Goal: Task Accomplishment & Management: Complete application form

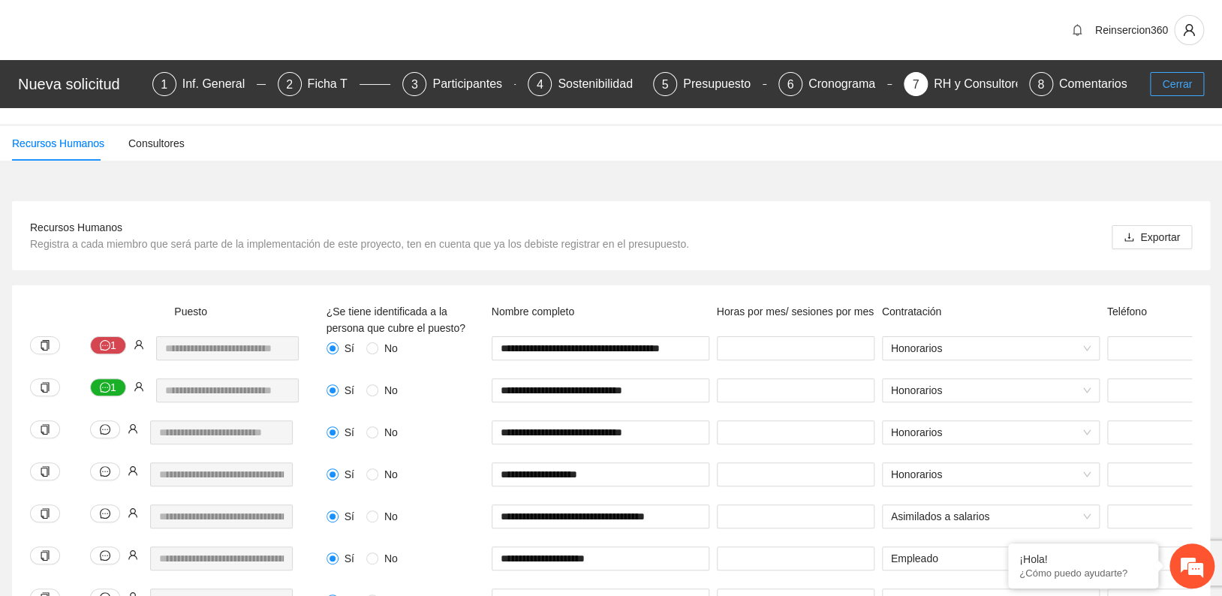
click at [1172, 80] on span "Cerrar" at bounding box center [1177, 84] width 30 height 17
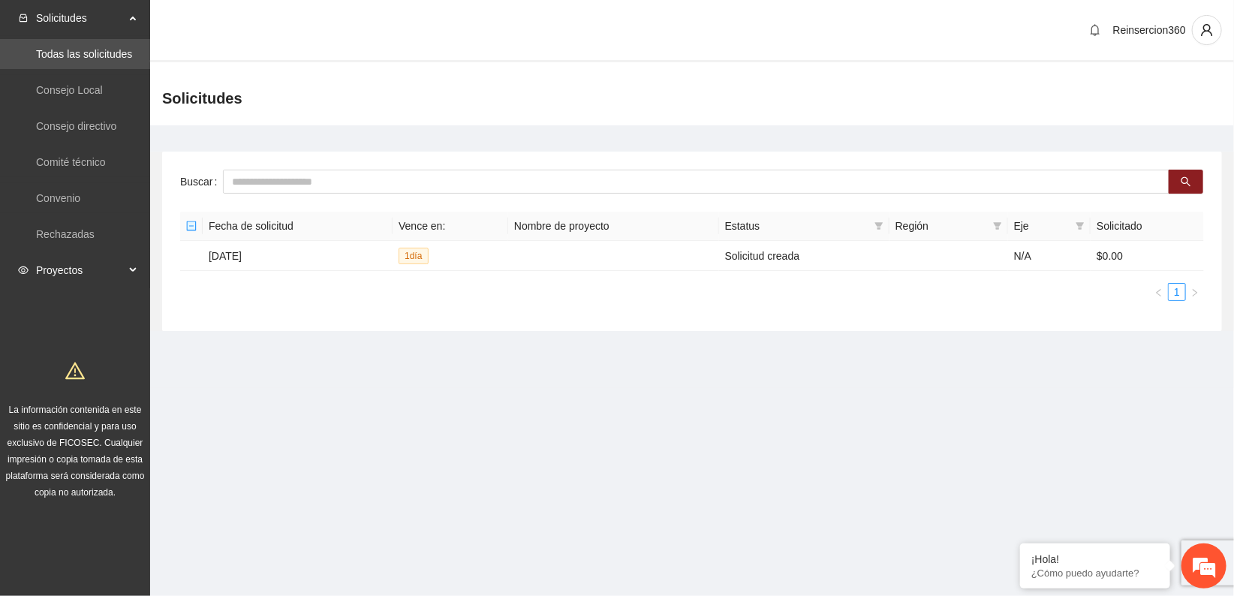
click at [47, 273] on span "Proyectos" at bounding box center [80, 270] width 89 height 30
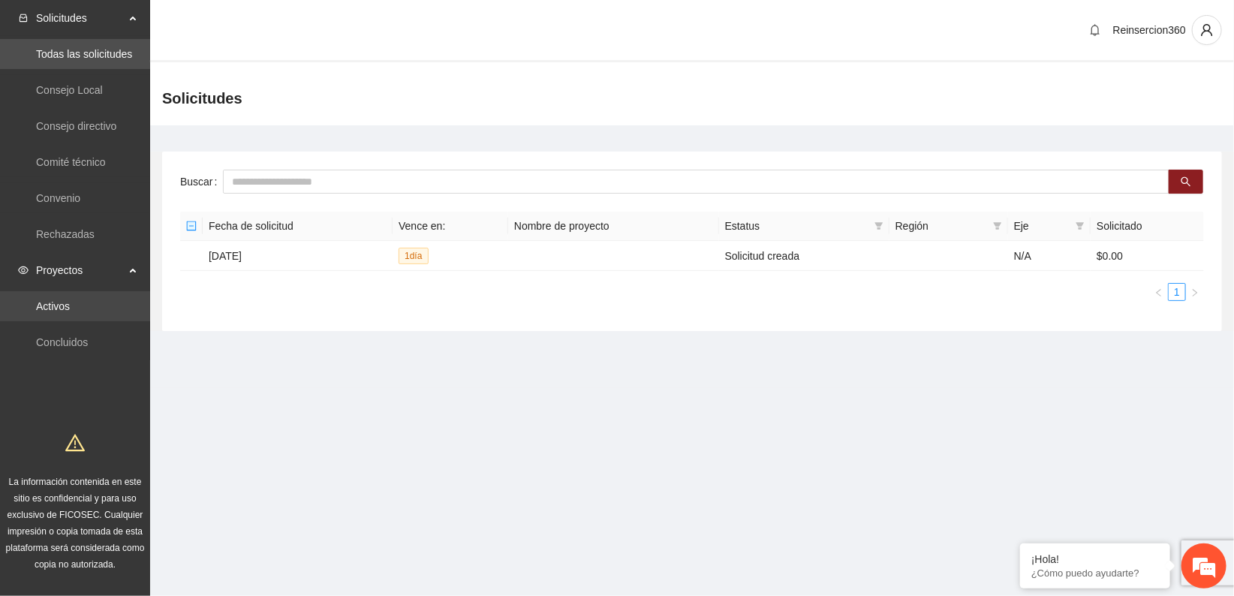
click at [59, 302] on link "Activos" at bounding box center [53, 306] width 34 height 12
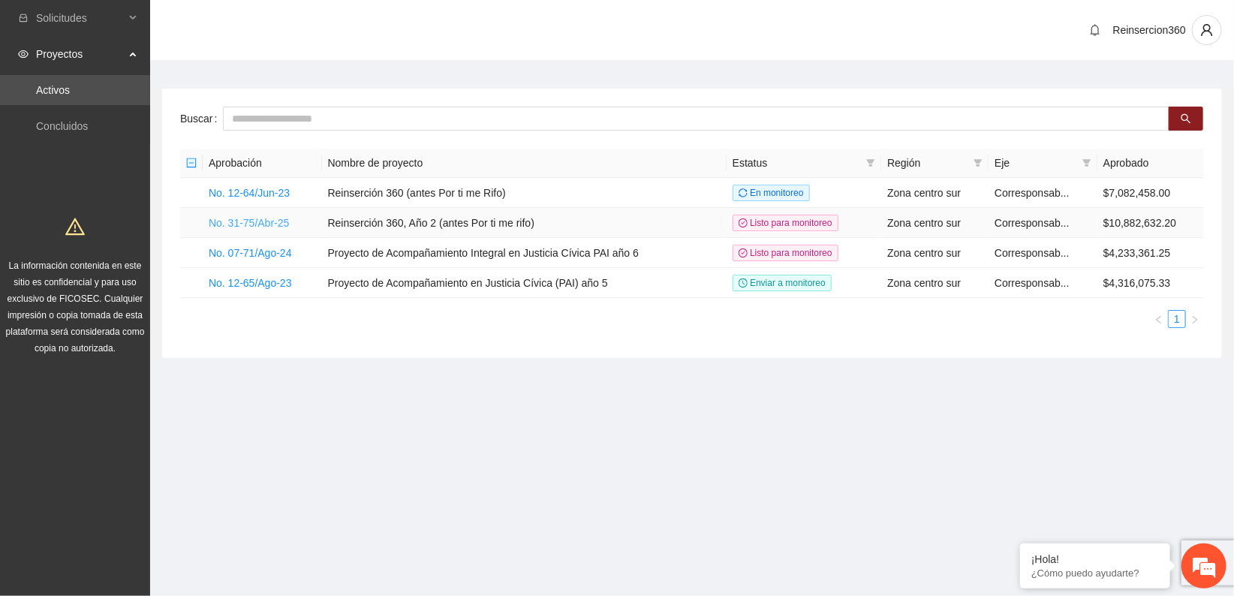
click at [256, 217] on link "No. 31-75/Abr-25" at bounding box center [249, 223] width 80 height 12
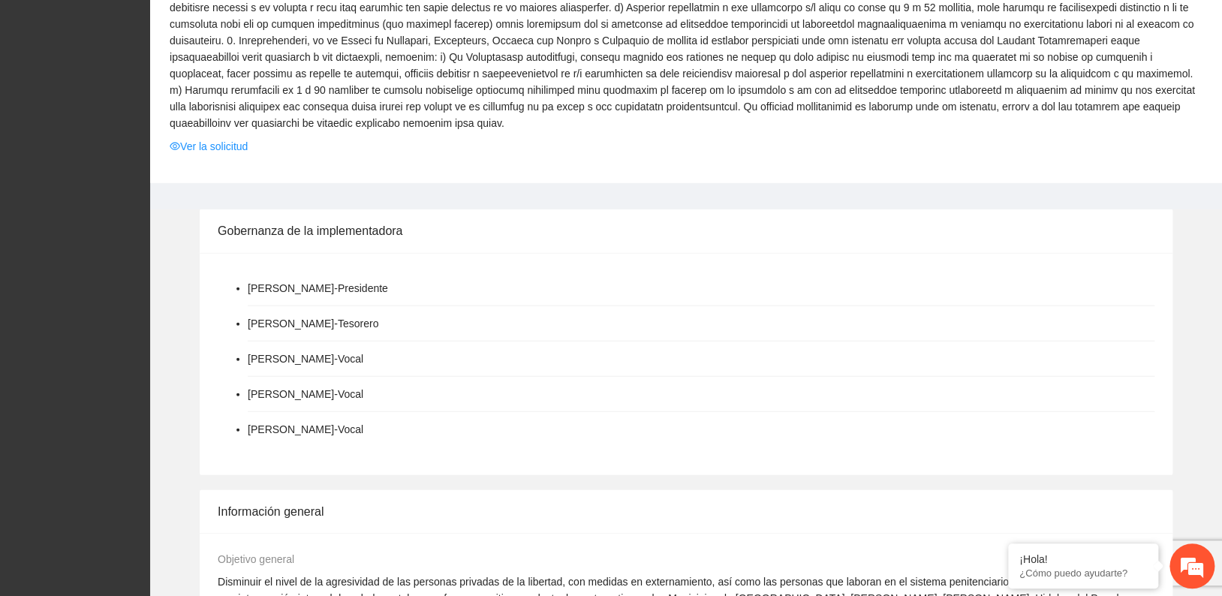
scroll to position [1501, 0]
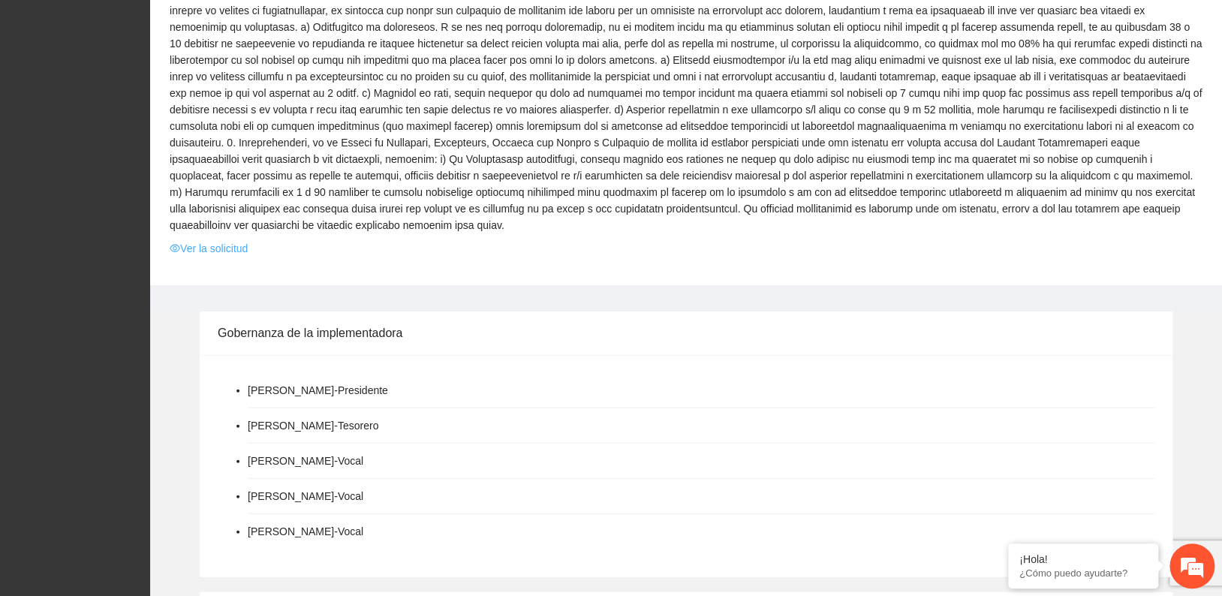
click at [203, 240] on link "Ver la solicitud" at bounding box center [209, 248] width 78 height 17
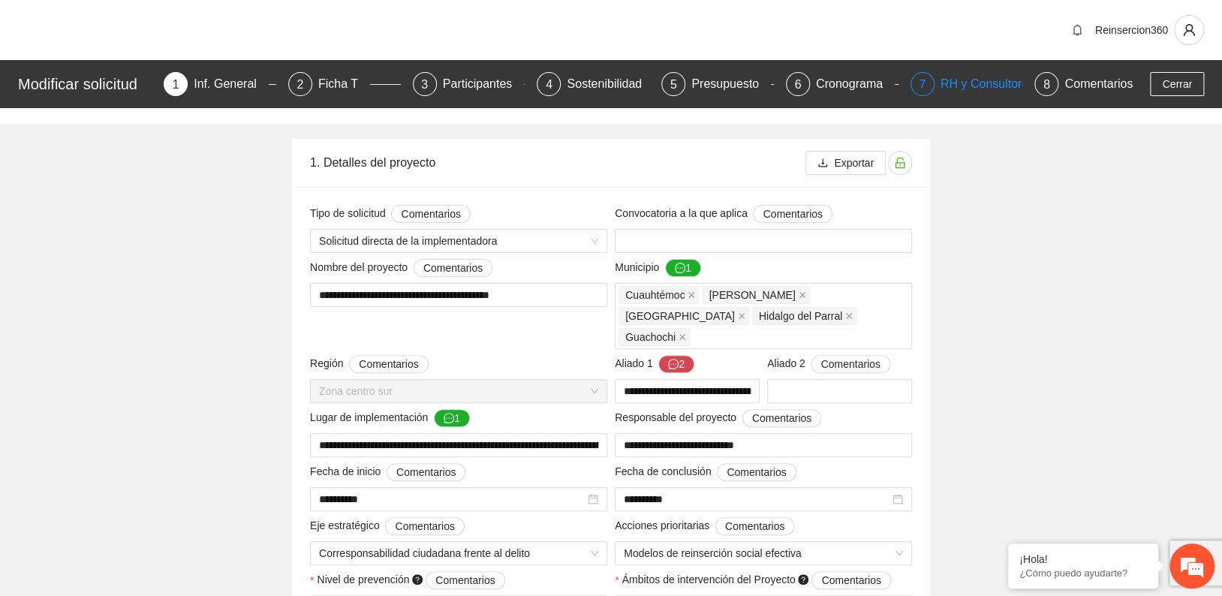
click at [955, 83] on div "RH y Consultores" at bounding box center [993, 84] width 106 height 24
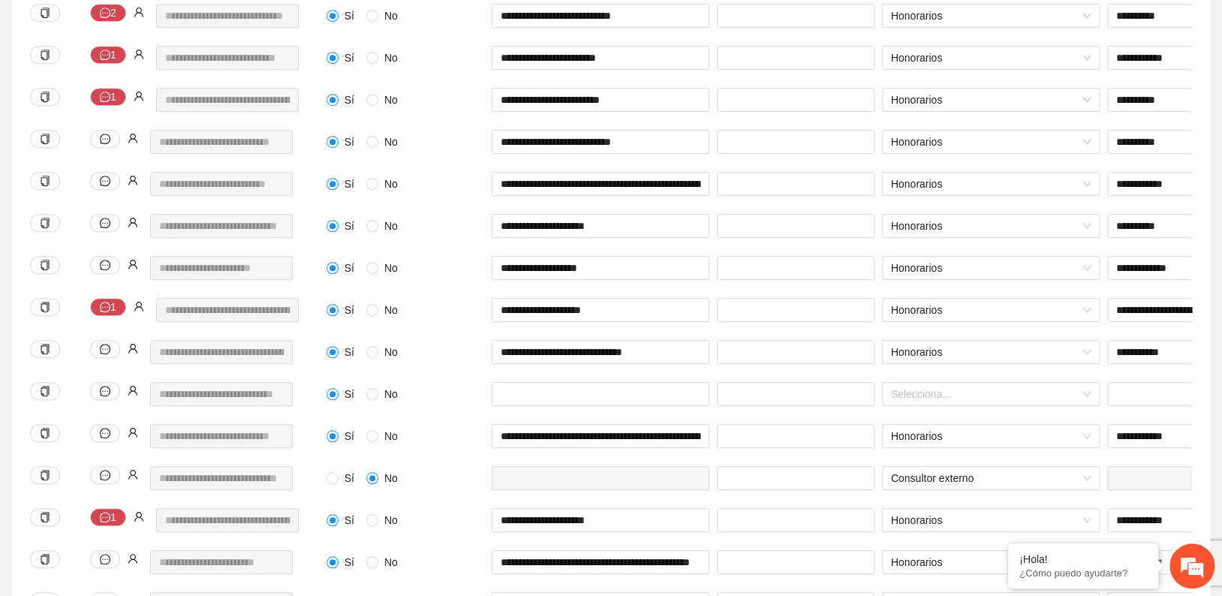
scroll to position [500, 0]
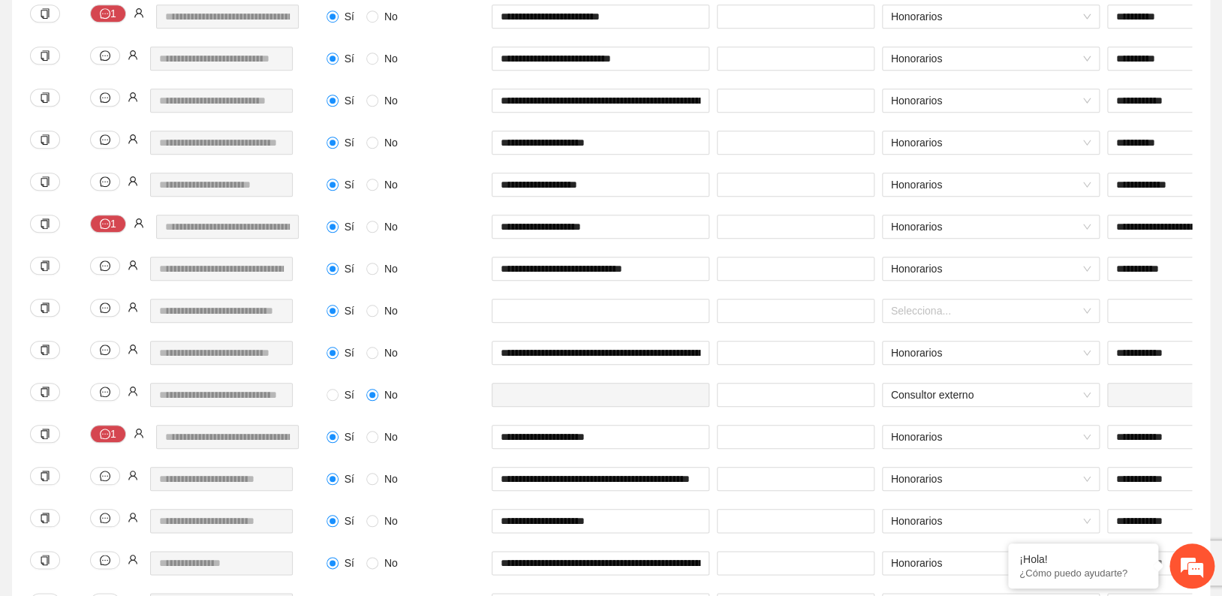
click at [606, 154] on div "**********" at bounding box center [600, 152] width 225 height 42
click at [293, 144] on div "**********" at bounding box center [221, 143] width 150 height 24
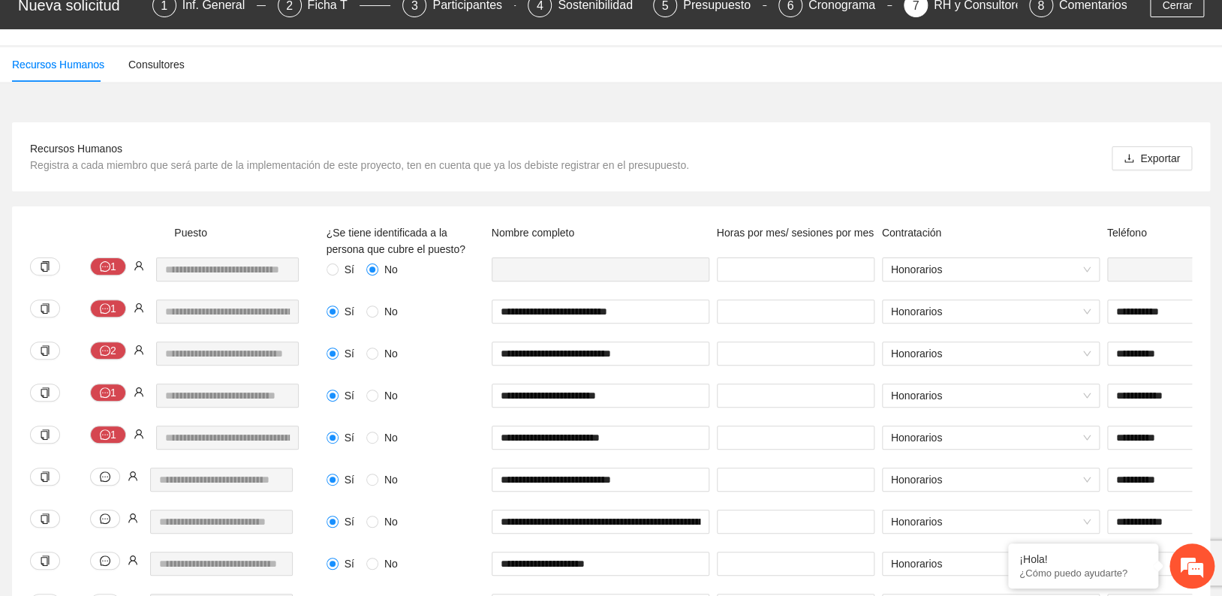
scroll to position [0, 0]
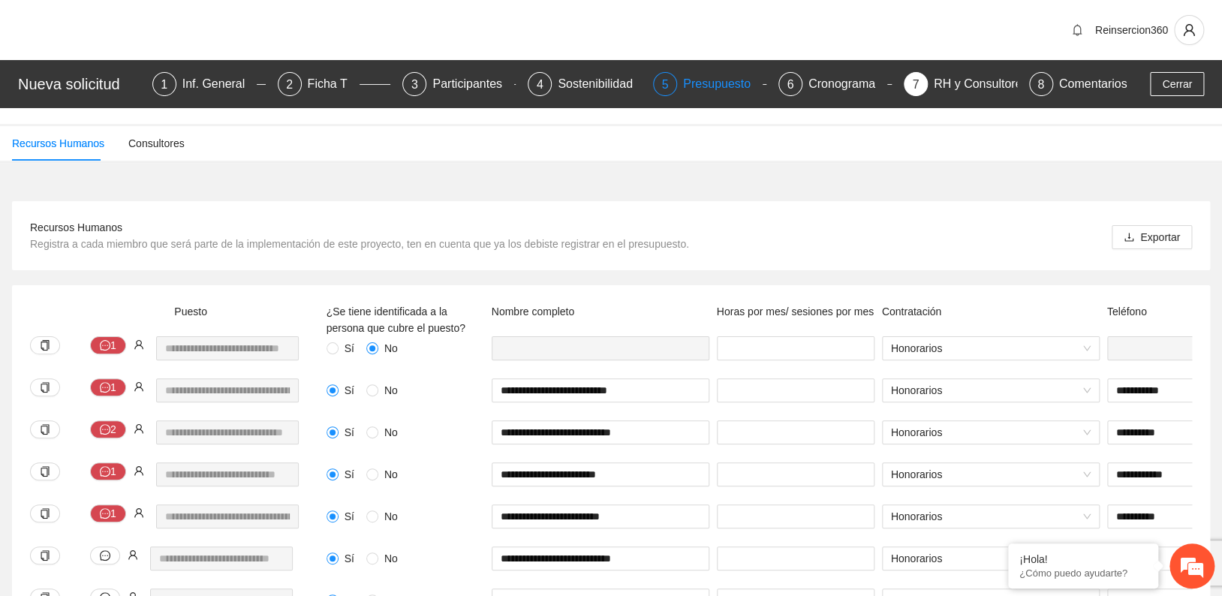
click at [697, 87] on div "Presupuesto" at bounding box center [723, 84] width 80 height 24
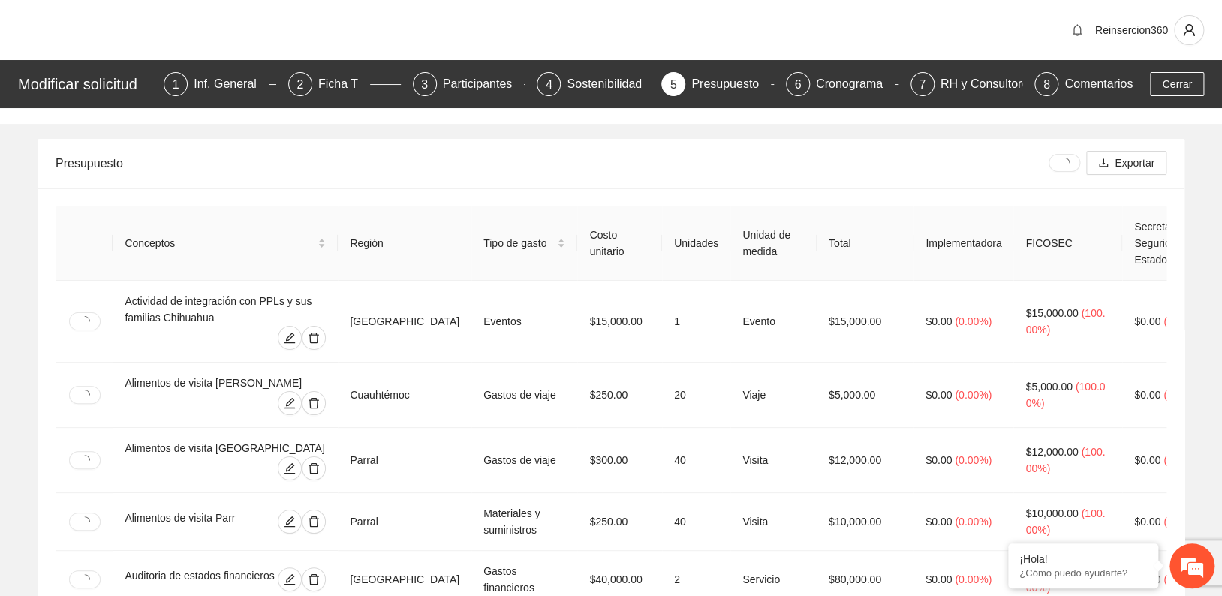
click at [804, 170] on div "Presupuesto" at bounding box center [552, 163] width 993 height 43
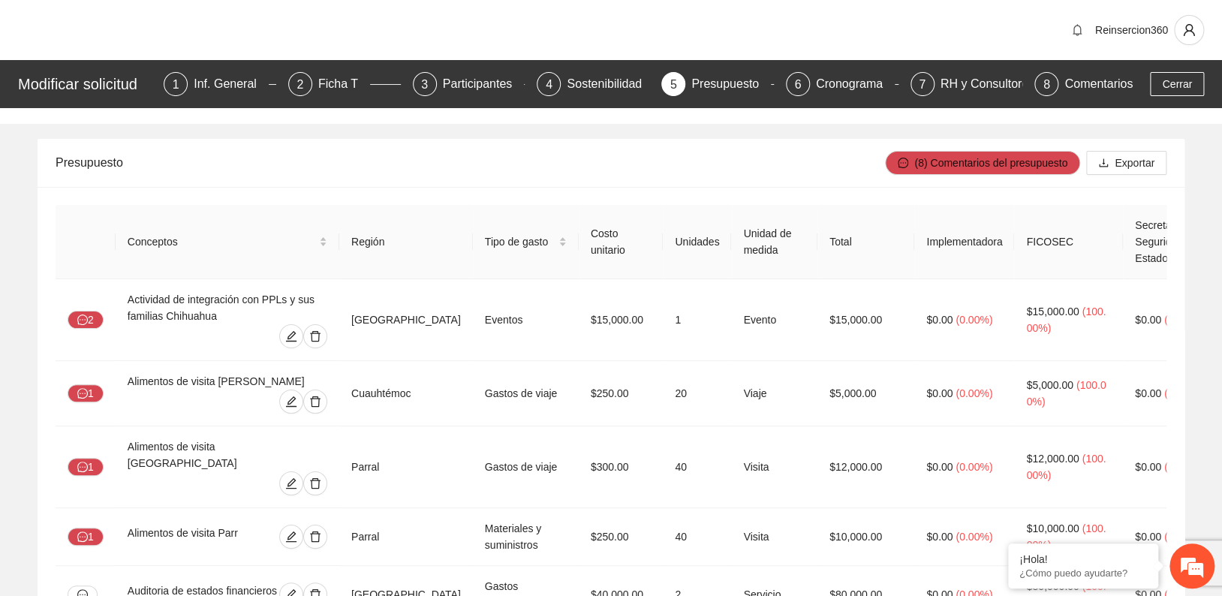
click at [797, 39] on div "Reinsercion360" at bounding box center [611, 30] width 1222 height 60
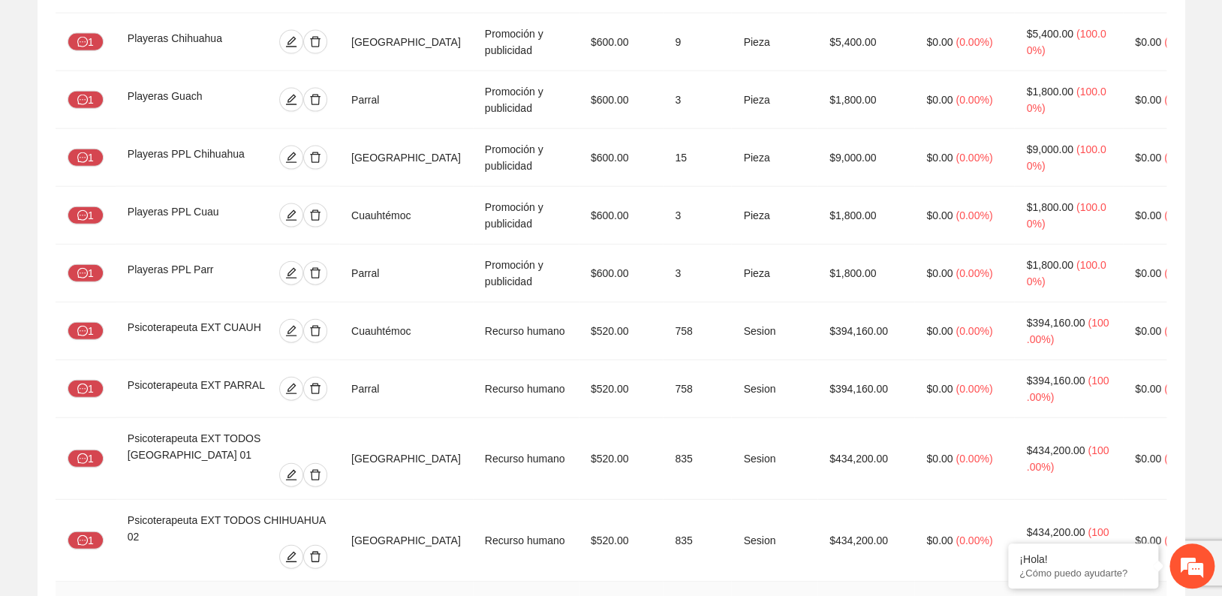
drag, startPoint x: 594, startPoint y: 306, endPoint x: 549, endPoint y: 311, distance: 46.0
drag, startPoint x: 549, startPoint y: 311, endPoint x: 578, endPoint y: 311, distance: 29.3
copy td "$520.00"
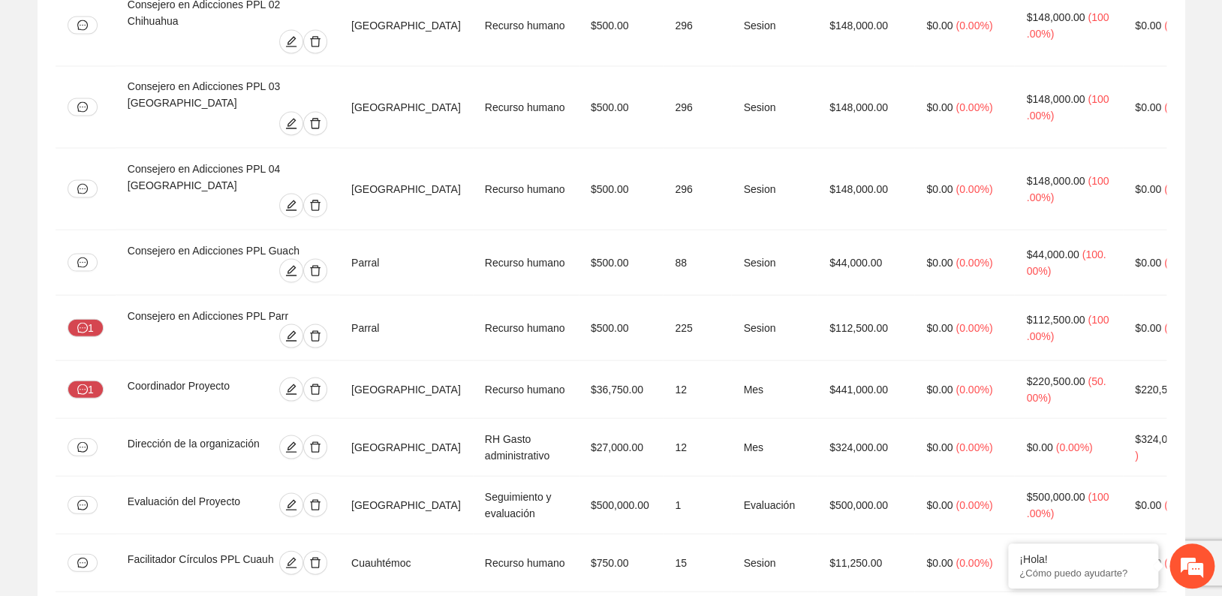
scroll to position [1178, 0]
